Goal: Information Seeking & Learning: Learn about a topic

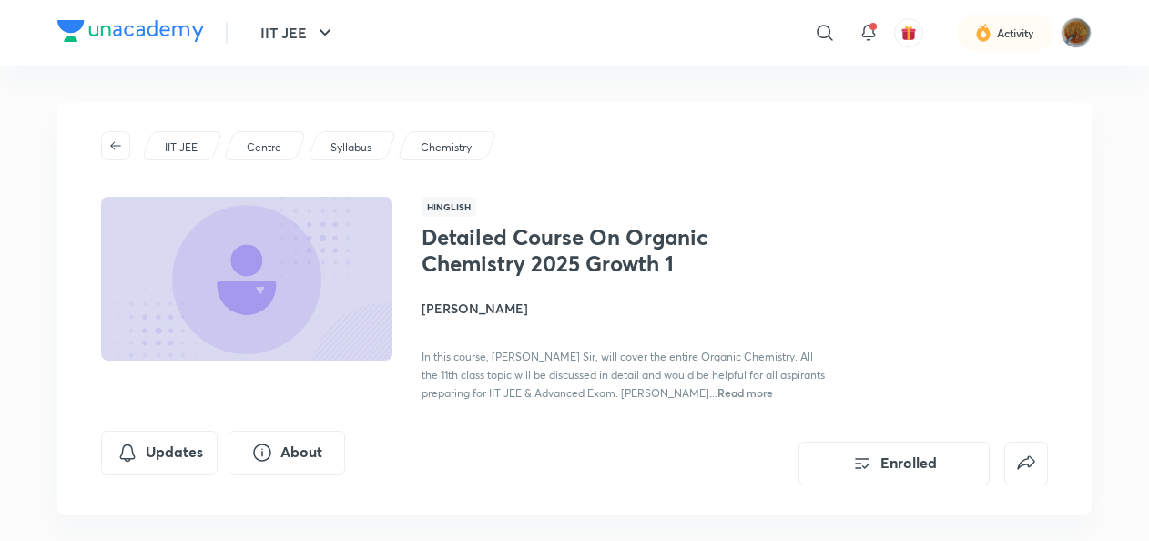
click at [183, 154] on p "IIT JEE" at bounding box center [181, 147] width 33 height 16
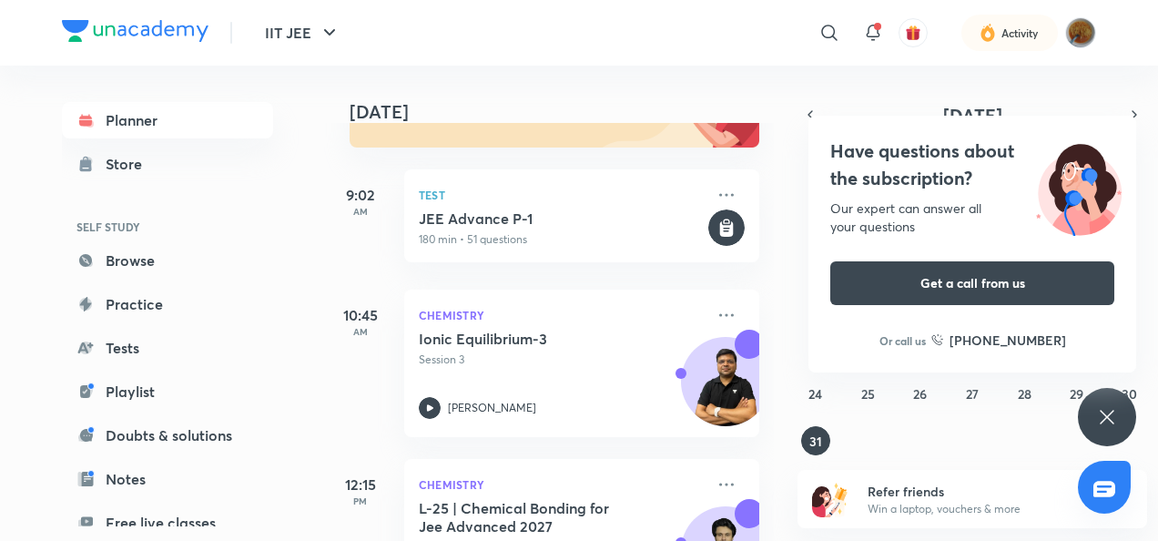
scroll to position [227, 0]
click at [1106, 395] on div "Have questions about the subscription? Our expert can answer all your questions…" at bounding box center [1107, 417] width 58 height 58
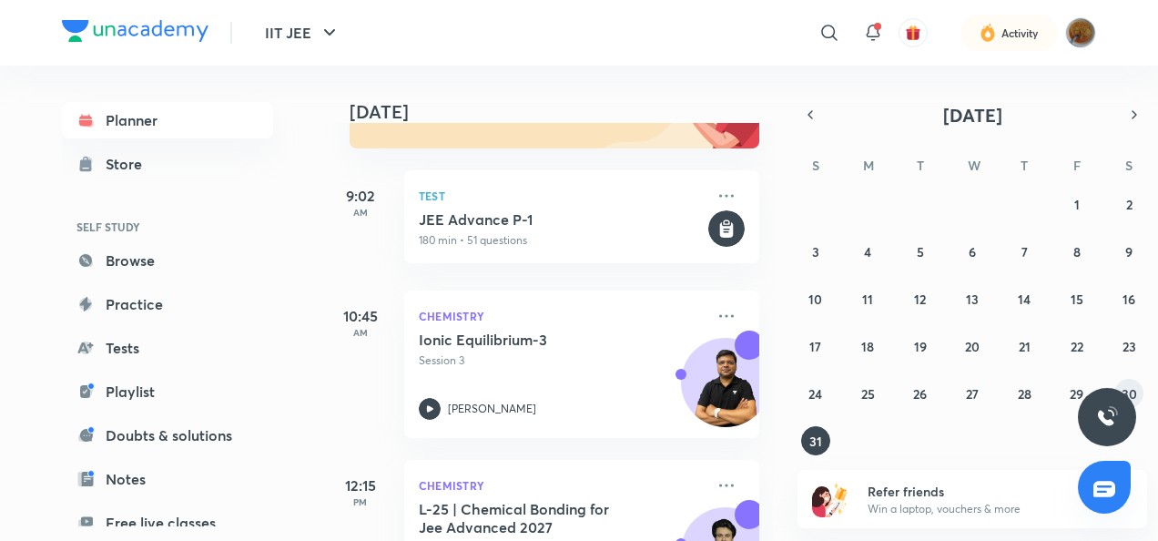
click at [1128, 381] on button "30" at bounding box center [1129, 393] width 29 height 29
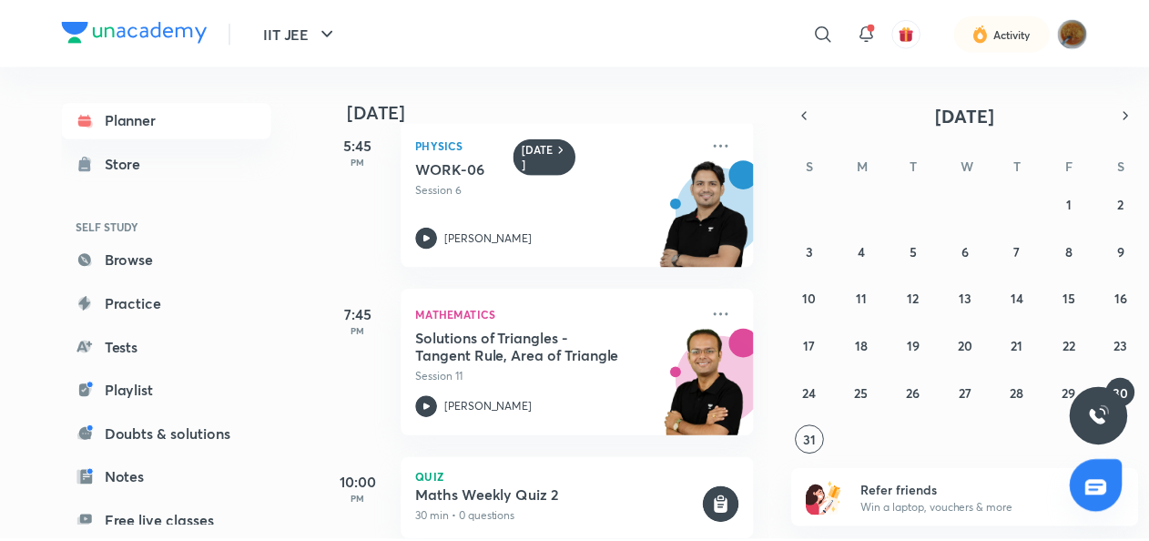
scroll to position [3633, 0]
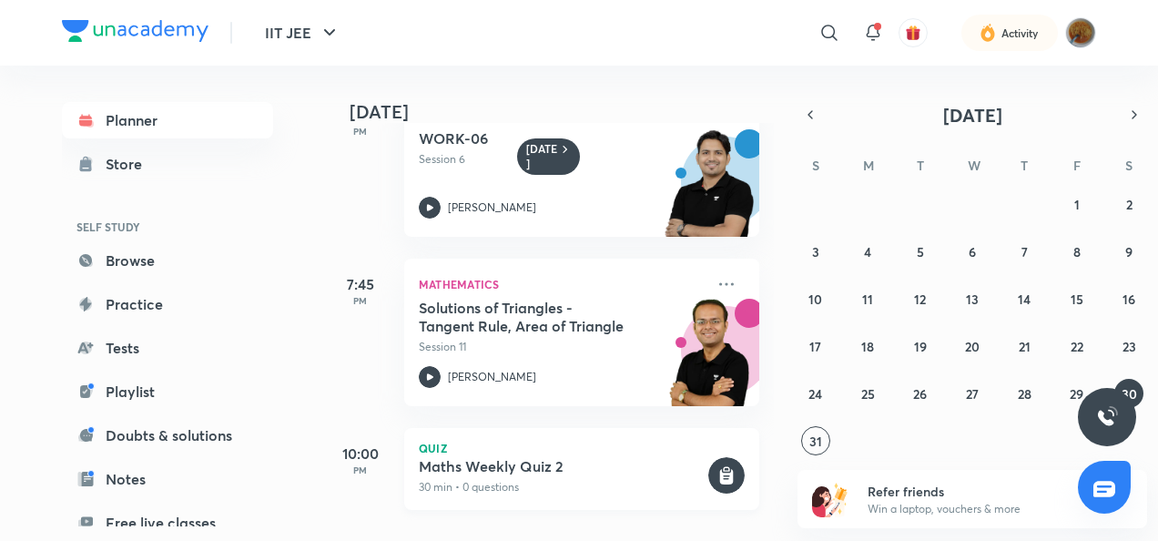
click at [632, 479] on p "30 min • 0 questions" at bounding box center [562, 487] width 286 height 16
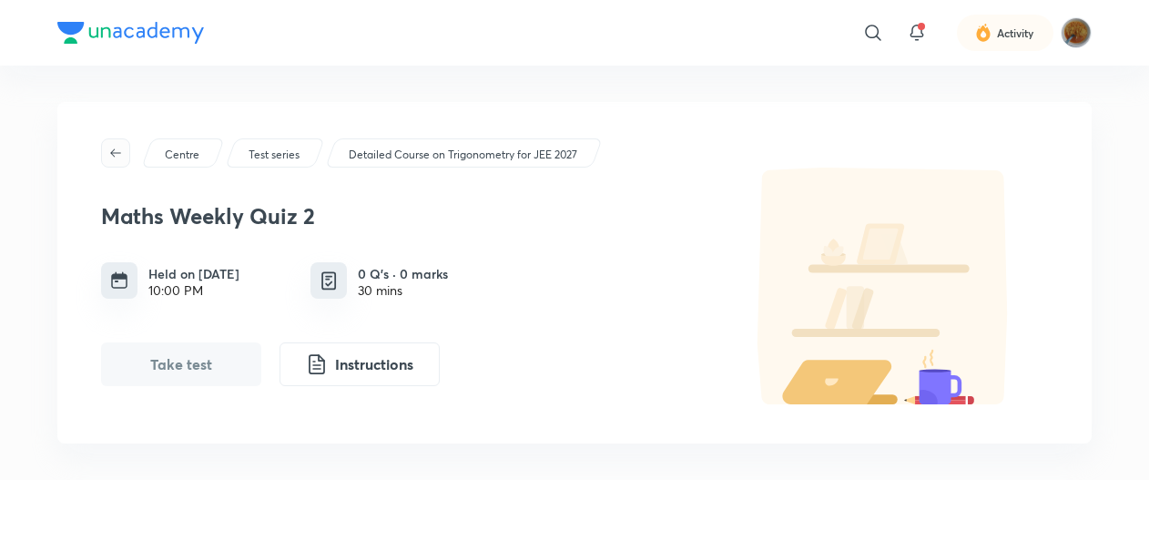
click at [122, 156] on icon "button" at bounding box center [115, 153] width 15 height 15
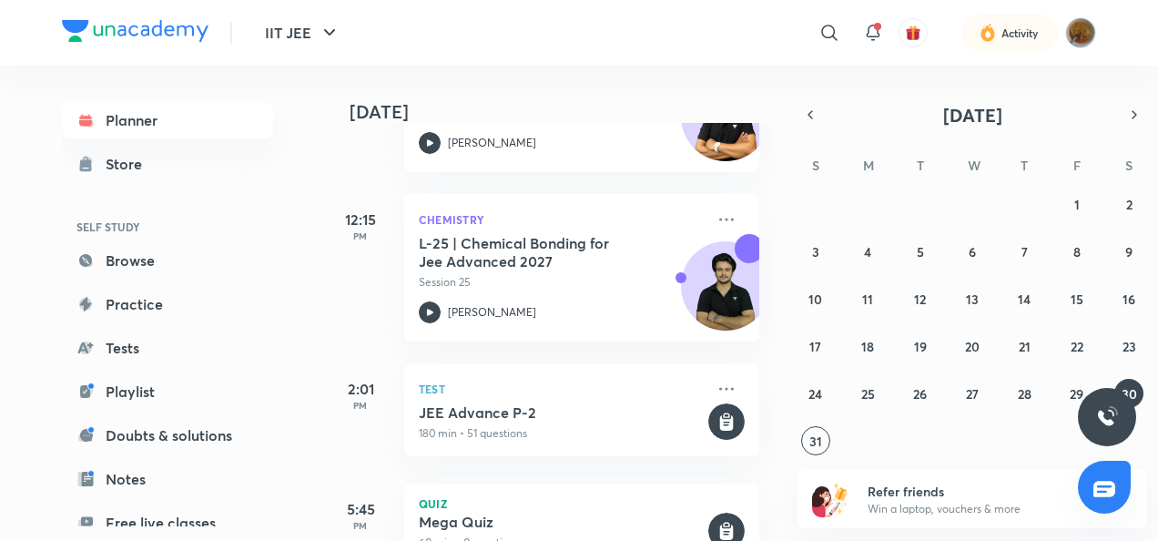
scroll to position [496, 0]
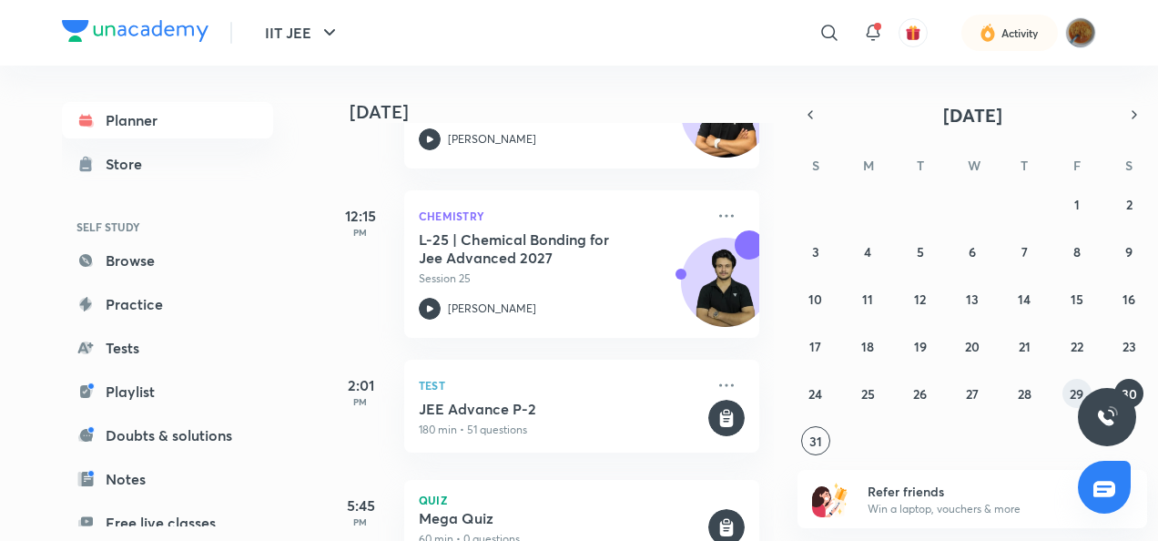
click at [1080, 387] on abbr "29" at bounding box center [1077, 393] width 14 height 17
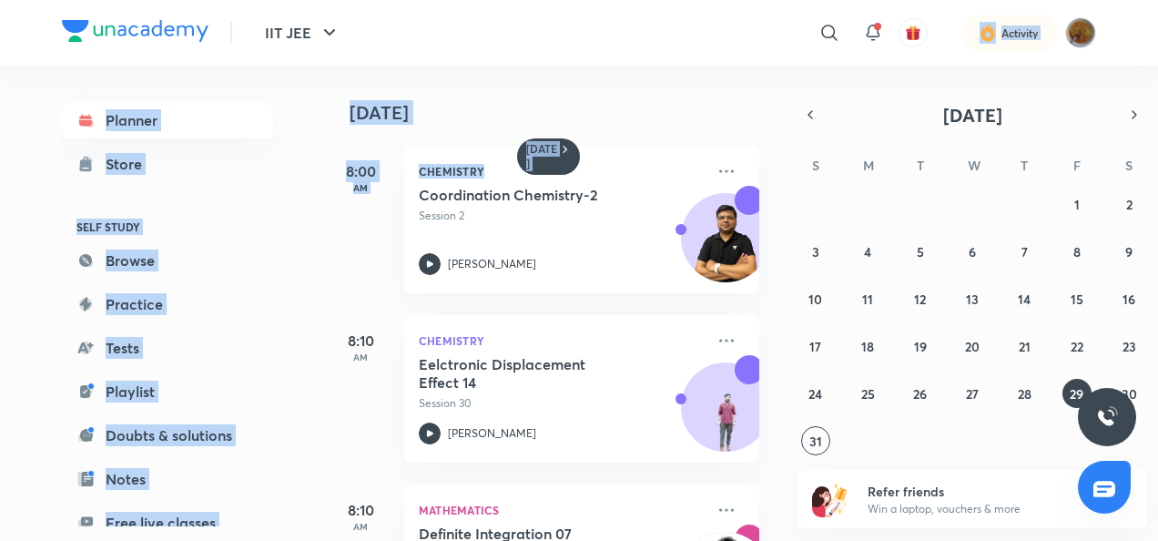
scroll to position [0, 18]
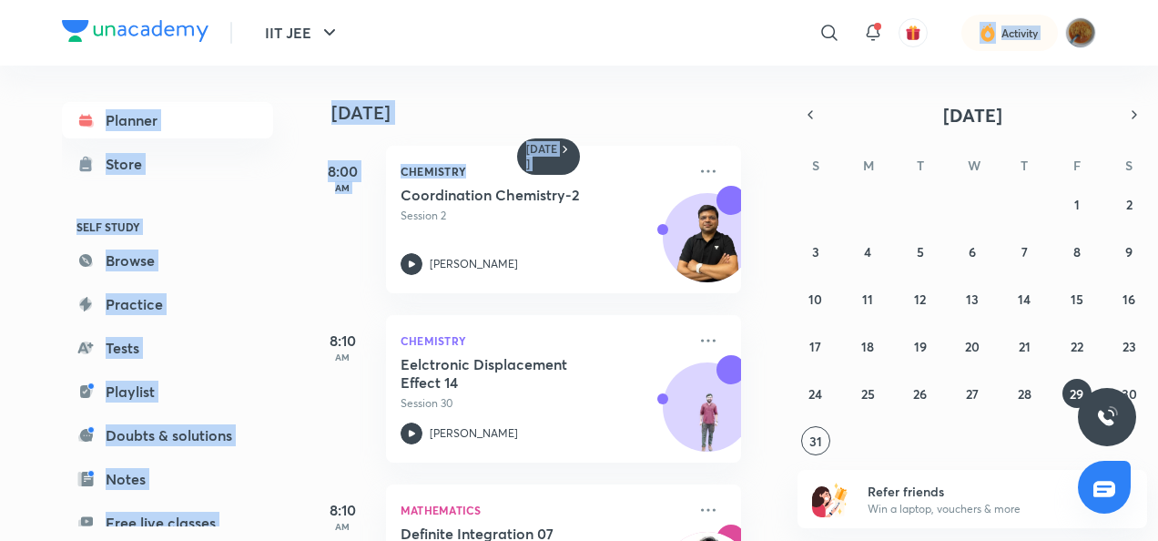
drag, startPoint x: 625, startPoint y: 171, endPoint x: 923, endPoint y: -67, distance: 381.6
click at [923, 0] on html "IIT JEE ​ Activity Planner Store SELF STUDY Browse Practice Tests Playlist Doub…" at bounding box center [579, 270] width 1158 height 541
click at [680, 66] on div "[DATE]" at bounding box center [533, 95] width 454 height 58
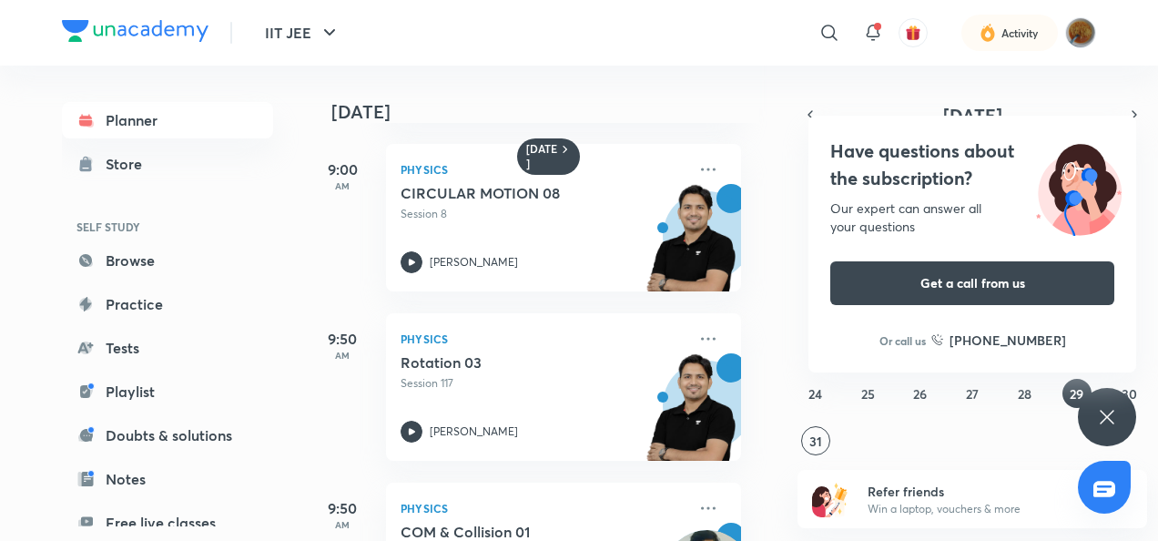
scroll to position [679, 0]
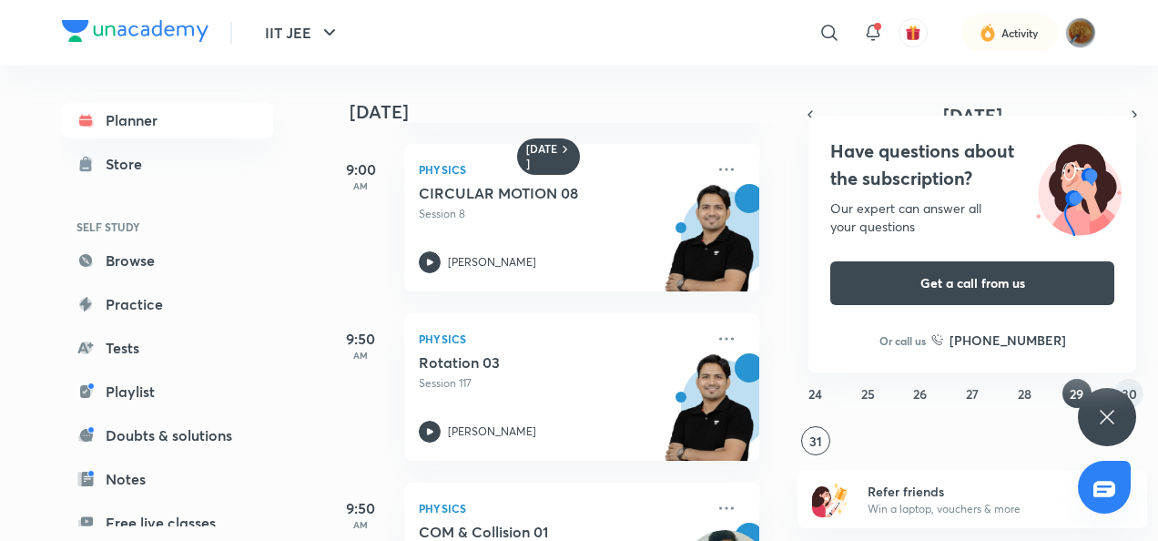
click at [1122, 385] on abbr "30" at bounding box center [1129, 393] width 15 height 17
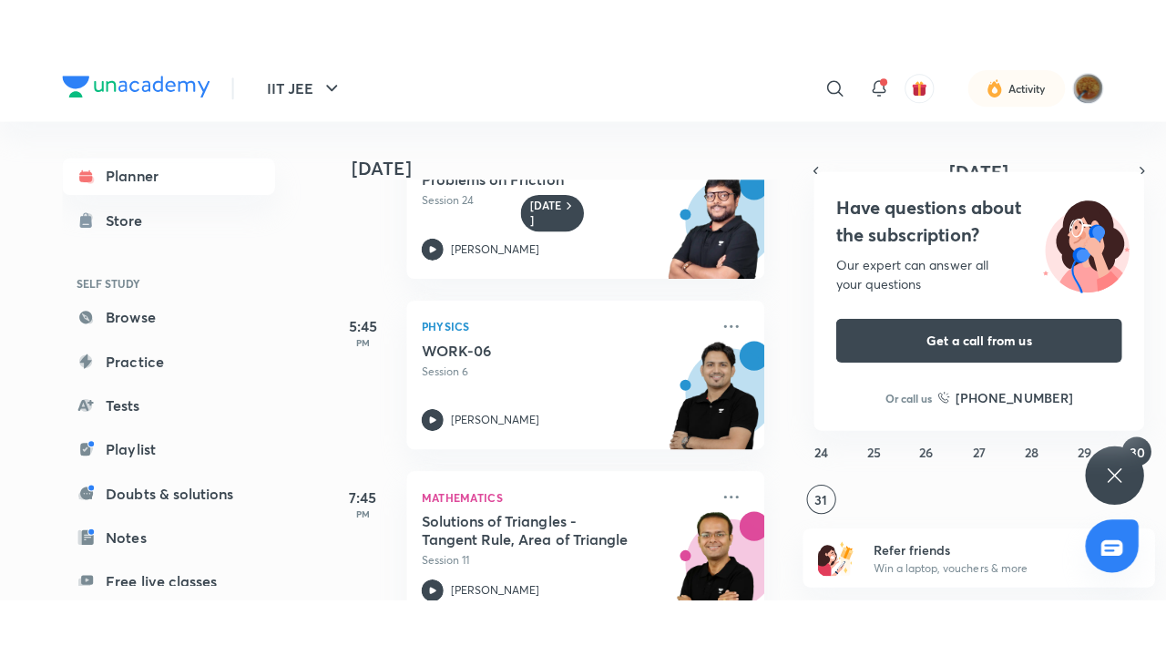
scroll to position [3459, 0]
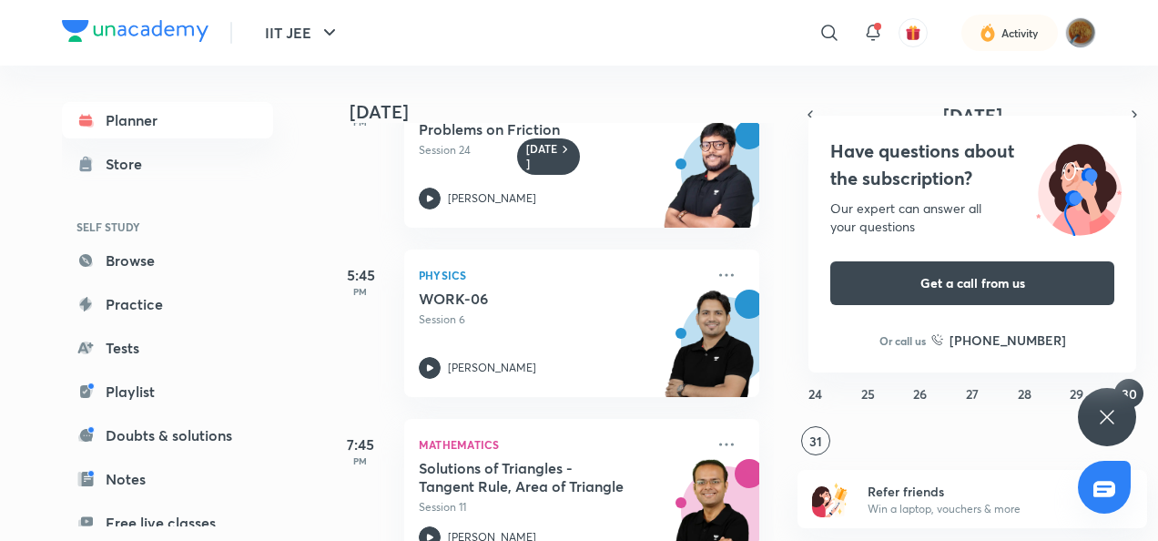
click at [505, 334] on div "WORK-06 Session 6 [PERSON_NAME]" at bounding box center [562, 334] width 286 height 89
